Goal: Information Seeking & Learning: Learn about a topic

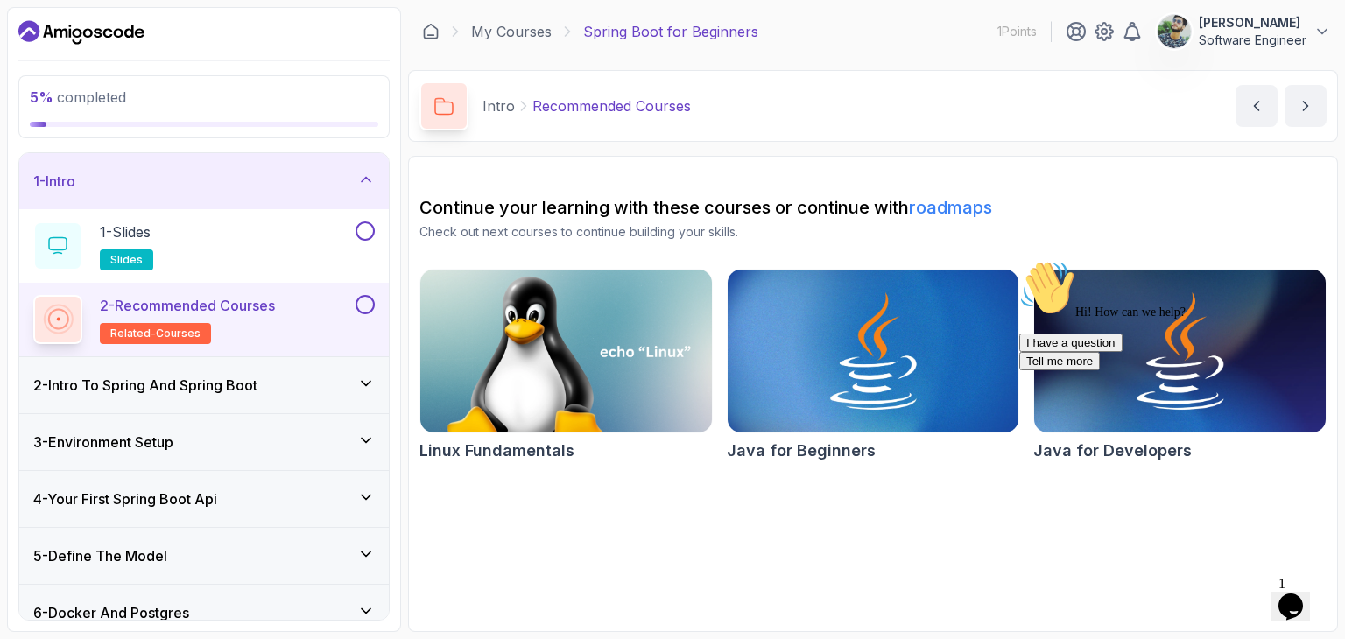
click at [318, 384] on div "2 - Intro To Spring And Spring Boot" at bounding box center [204, 385] width 342 height 21
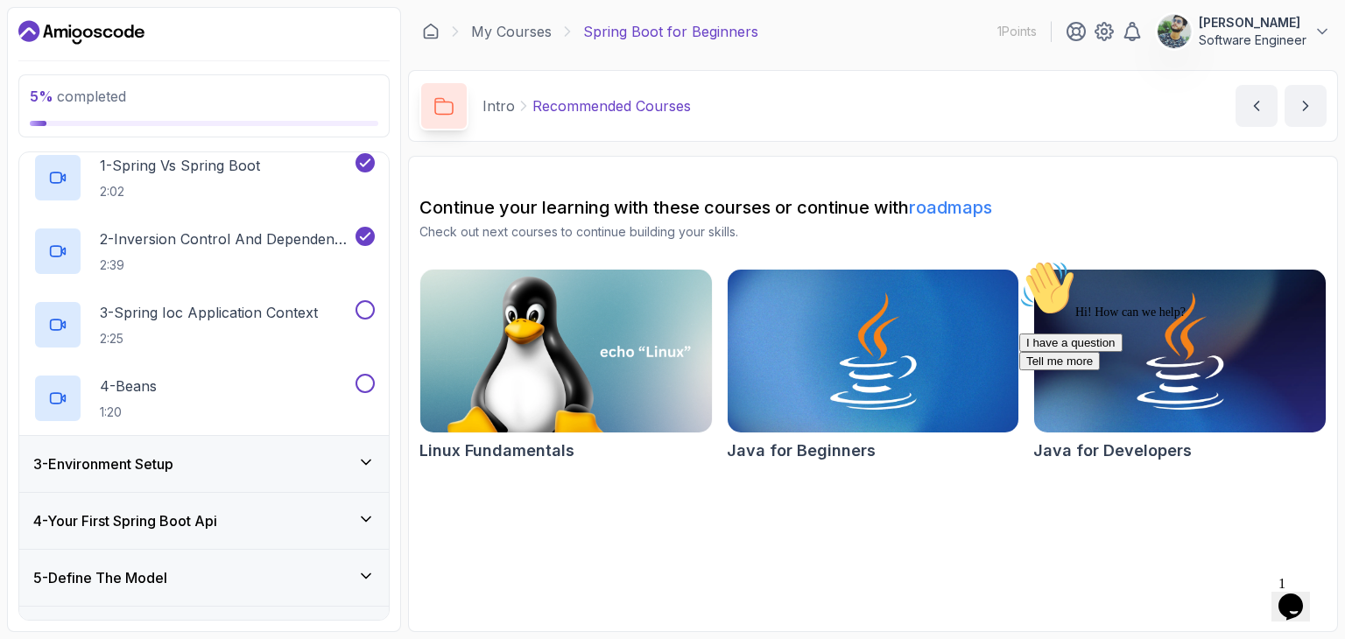
scroll to position [130, 0]
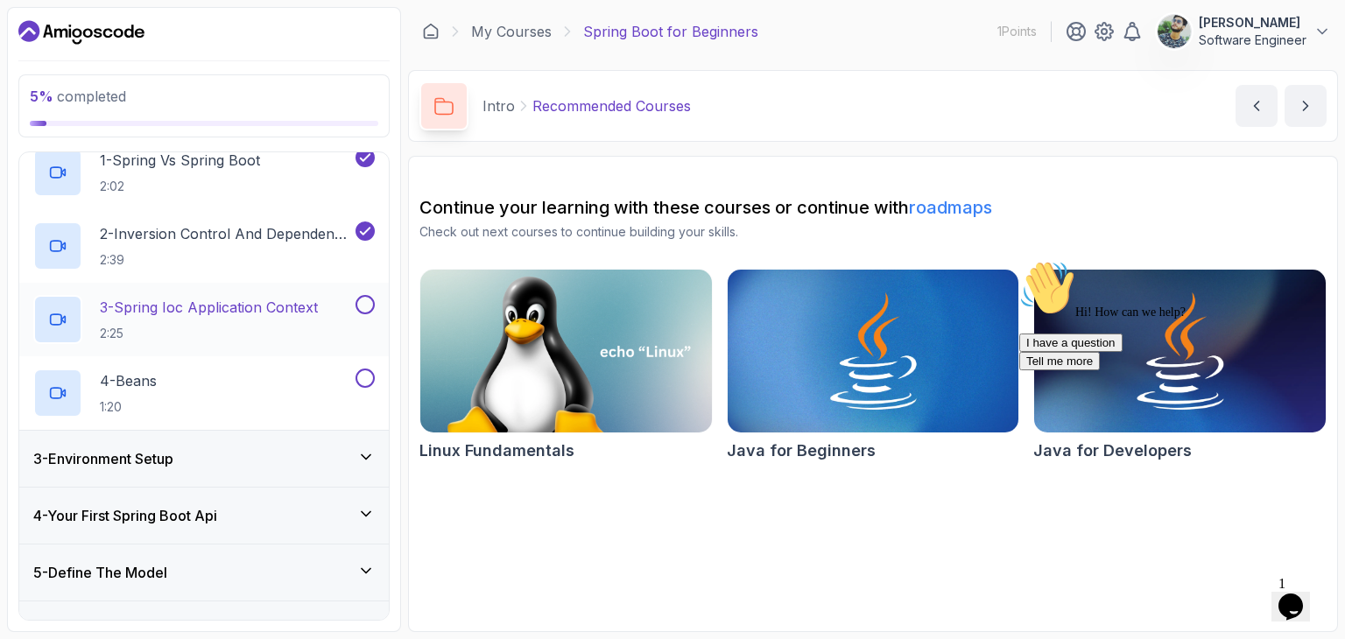
click at [274, 305] on p "3 - Spring Ioc Application Context" at bounding box center [209, 307] width 218 height 21
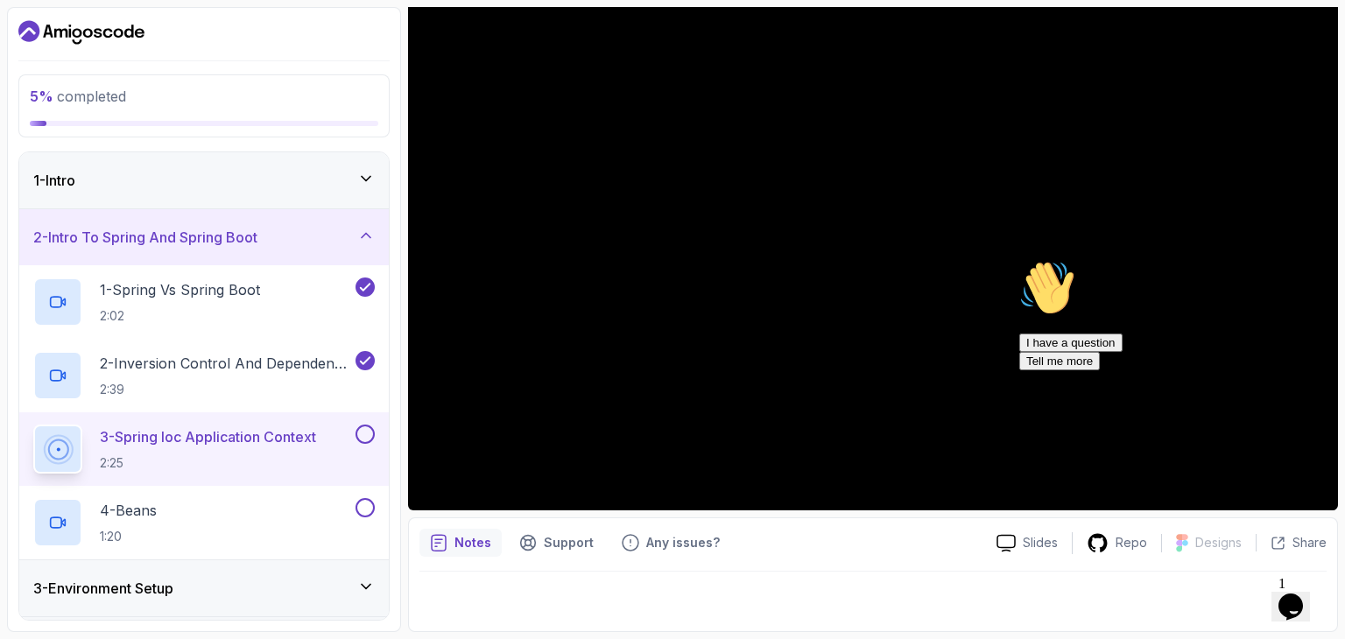
click at [49, 36] on icon "Dashboard" at bounding box center [81, 32] width 126 height 28
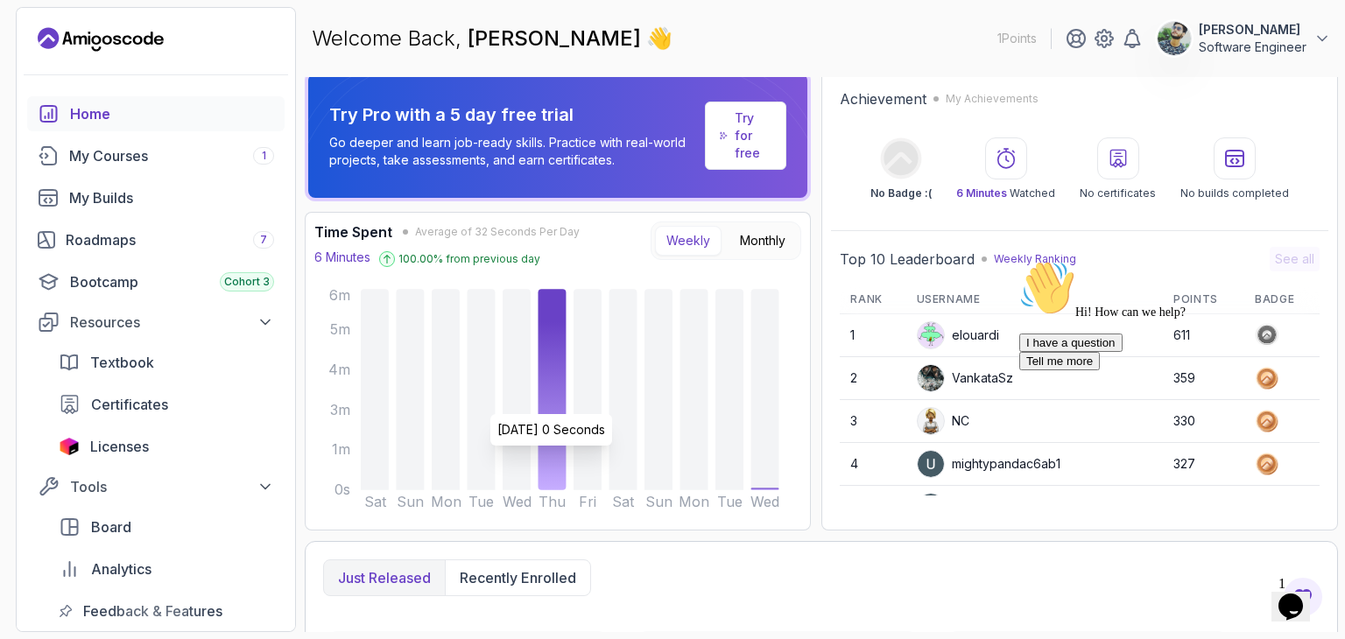
scroll to position [5, 0]
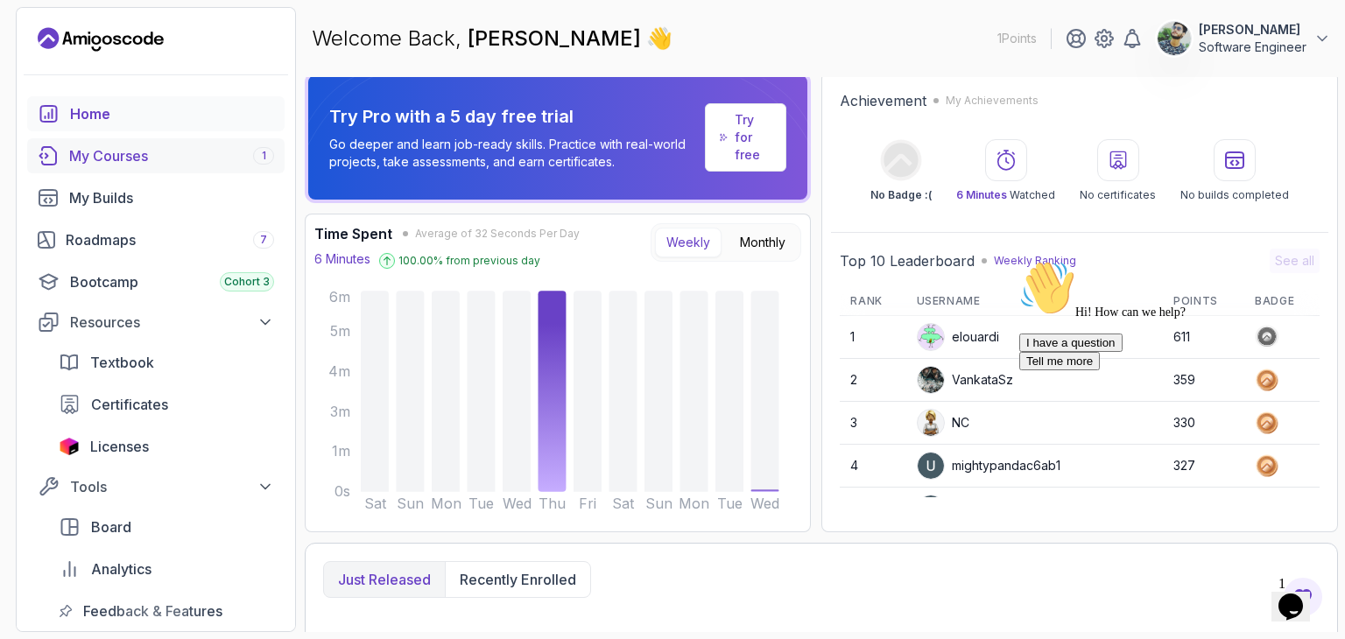
click at [120, 162] on div "My Courses 1" at bounding box center [171, 155] width 205 height 21
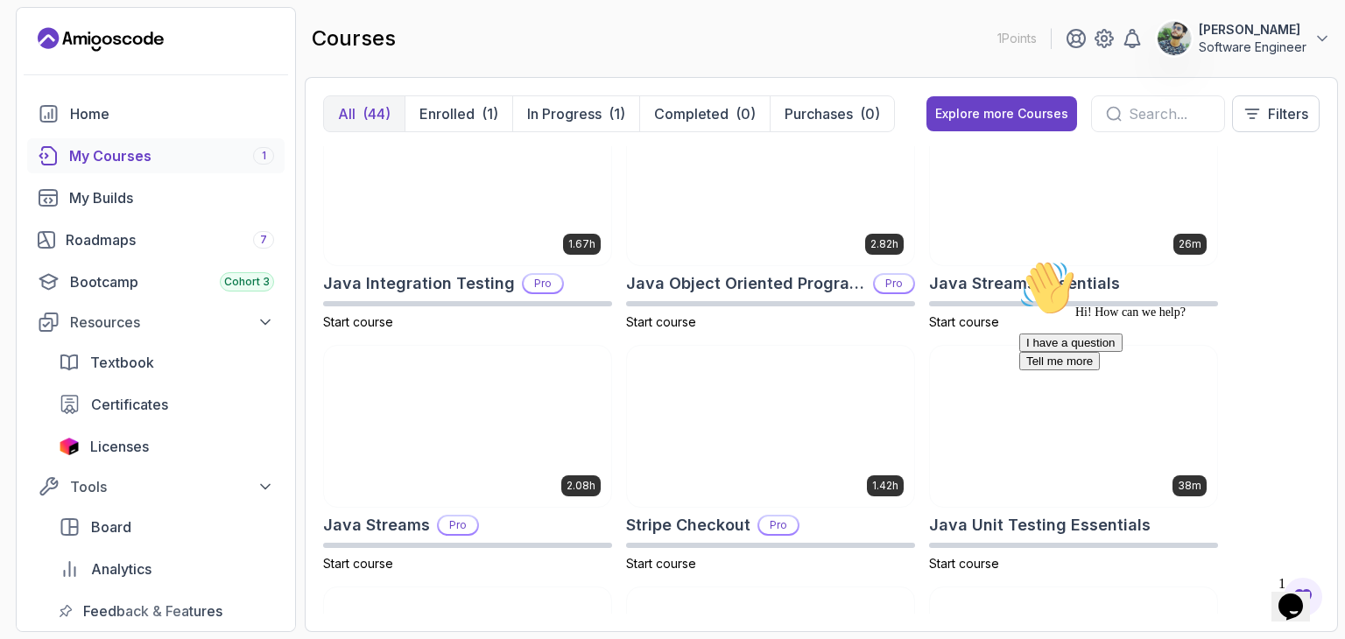
scroll to position [1492, 0]
